Goal: Register for event/course

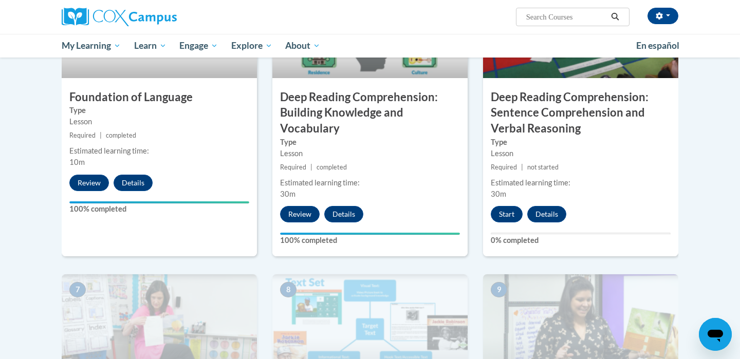
scroll to position [563, 0]
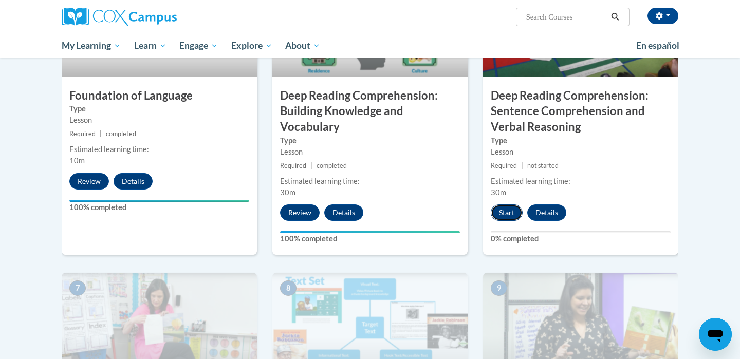
click at [511, 208] on button "Start" at bounding box center [507, 213] width 32 height 16
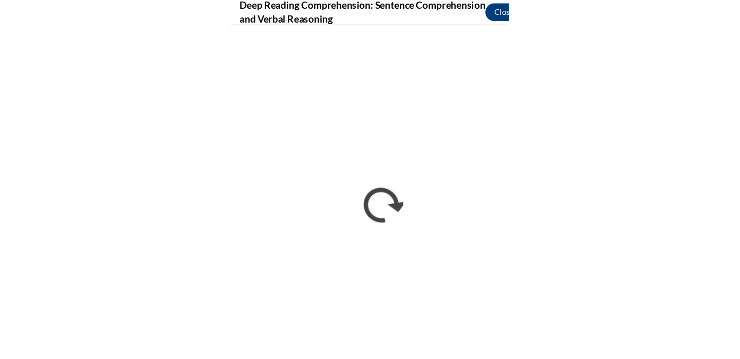
scroll to position [579, 0]
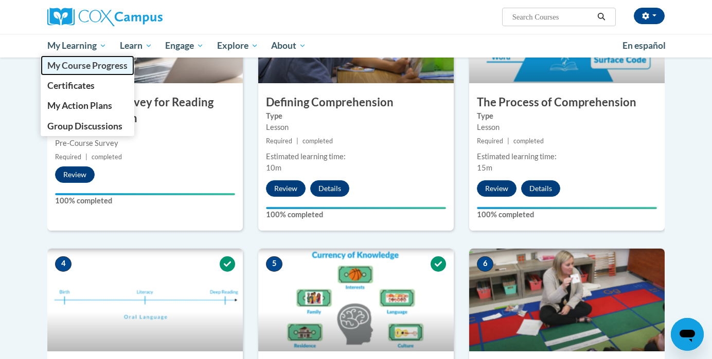
click at [93, 70] on span "My Course Progress" at bounding box center [87, 65] width 80 height 11
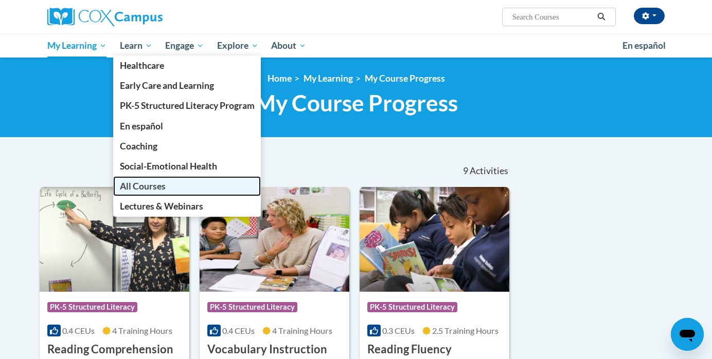
click at [144, 184] on span "All Courses" at bounding box center [143, 186] width 46 height 11
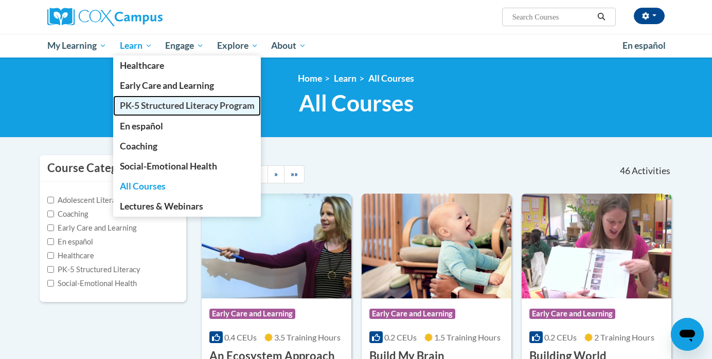
click at [157, 109] on span "PK-5 Structured Literacy Program" at bounding box center [187, 105] width 135 height 11
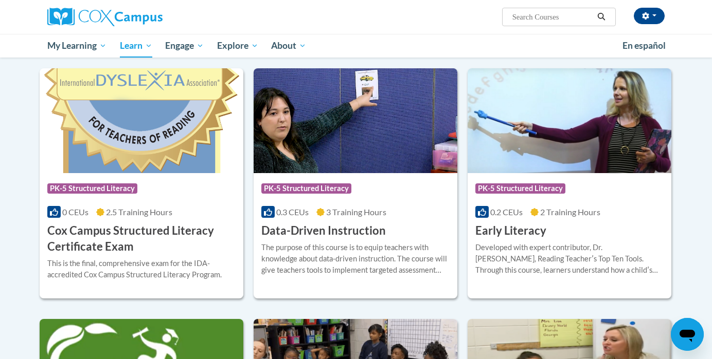
scroll to position [323, 0]
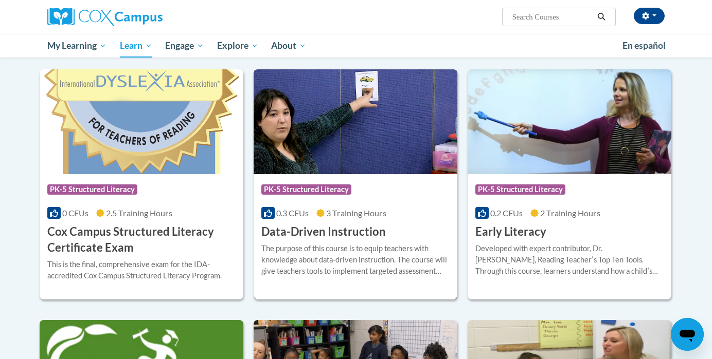
click at [411, 195] on div "Course Category: PK-5 Structured Literacy" at bounding box center [355, 190] width 188 height 23
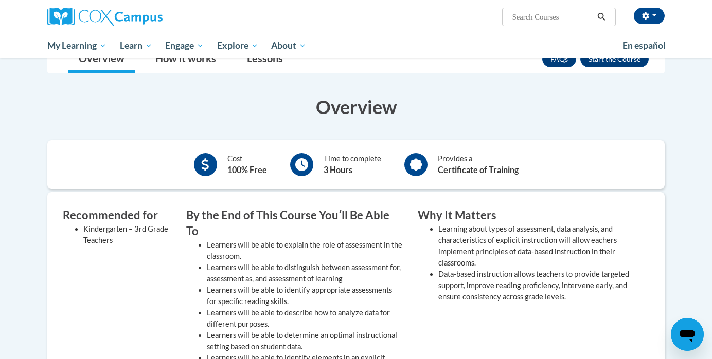
scroll to position [118, 0]
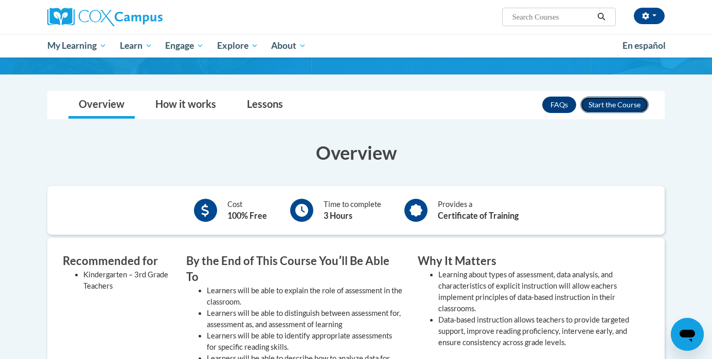
click at [610, 99] on button "Enroll" at bounding box center [614, 105] width 68 height 16
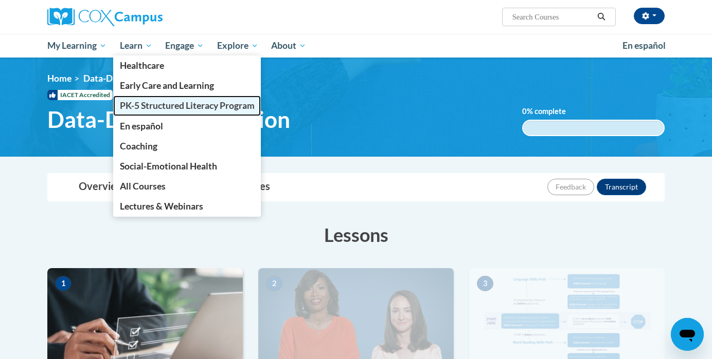
click at [137, 107] on span "PK-5 Structured Literacy Program" at bounding box center [187, 105] width 135 height 11
